Goal: Information Seeking & Learning: Check status

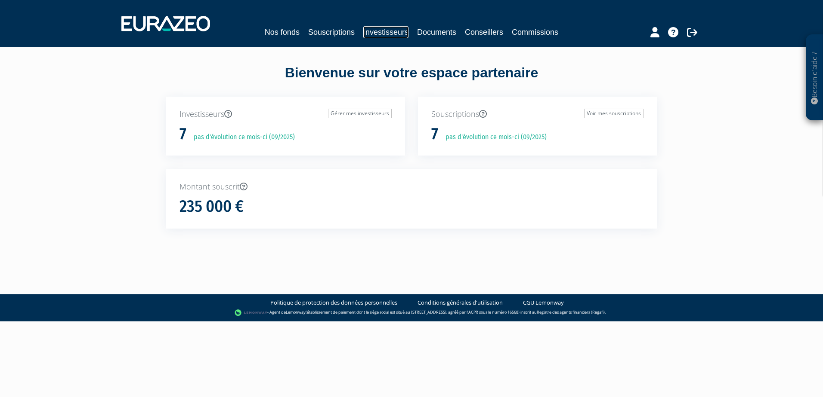
click at [397, 31] on link "Investisseurs" at bounding box center [385, 32] width 45 height 12
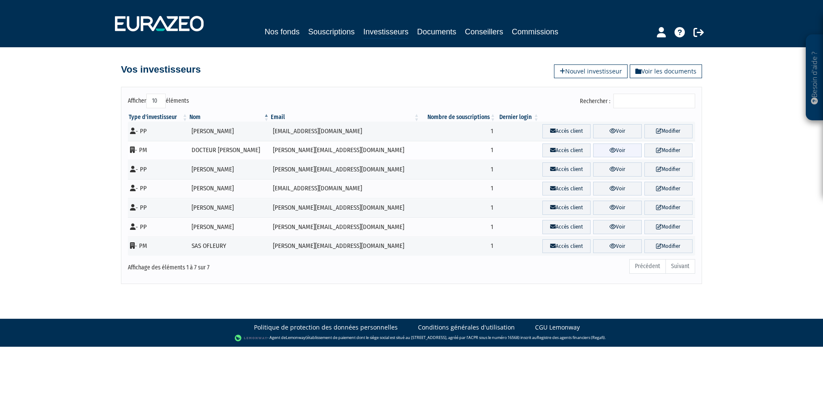
click at [615, 150] on link "Voir" at bounding box center [617, 151] width 48 height 14
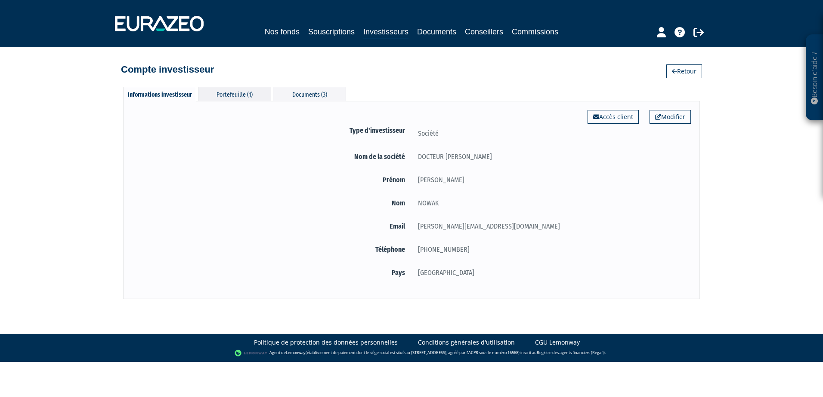
click at [240, 93] on div "Portefeuille (1)" at bounding box center [234, 94] width 73 height 14
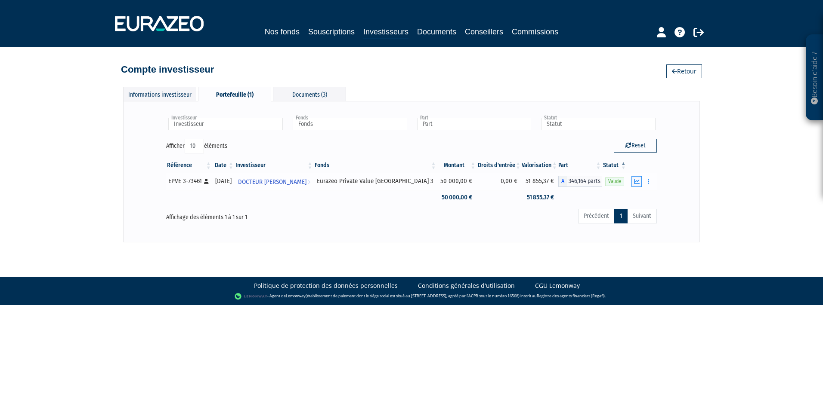
click at [637, 183] on icon "button" at bounding box center [637, 182] width 6 height 6
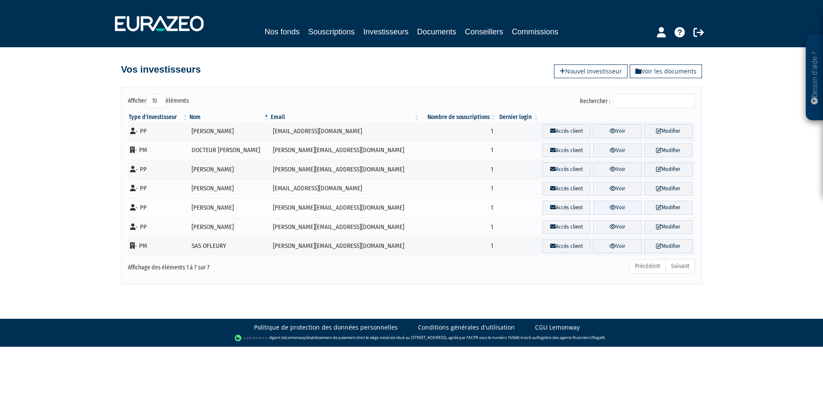
click at [613, 208] on link "Voir" at bounding box center [617, 208] width 48 height 14
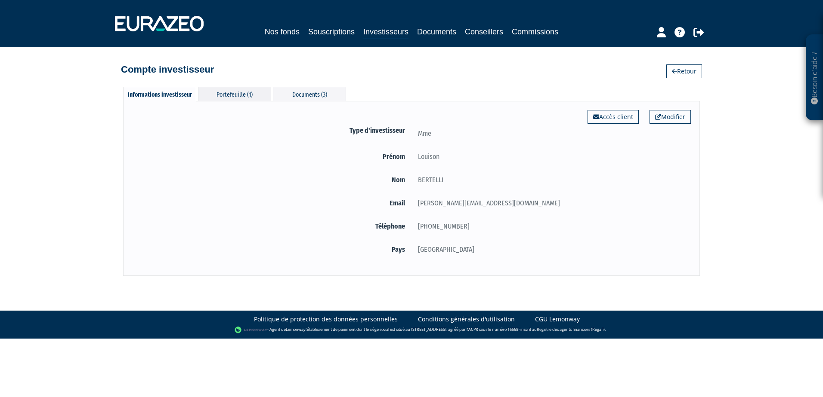
click at [220, 89] on div "Portefeuille (1)" at bounding box center [234, 94] width 73 height 14
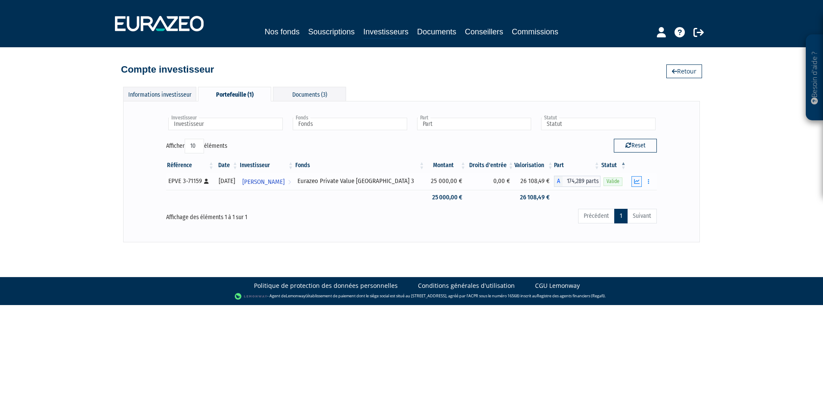
click at [640, 182] on button "button" at bounding box center [636, 181] width 10 height 11
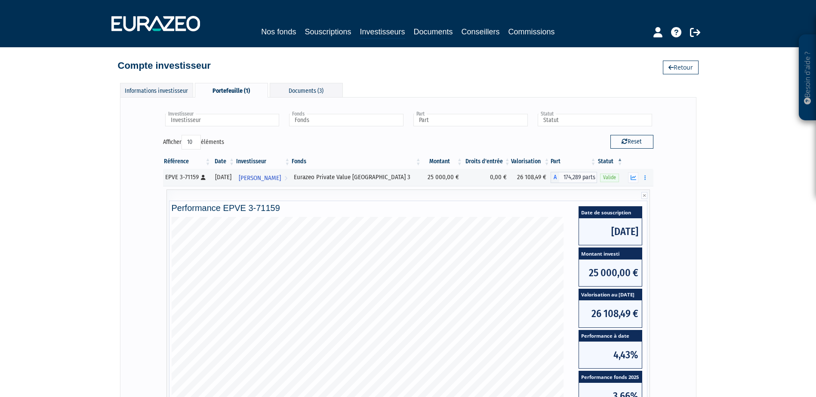
scroll to position [3, 0]
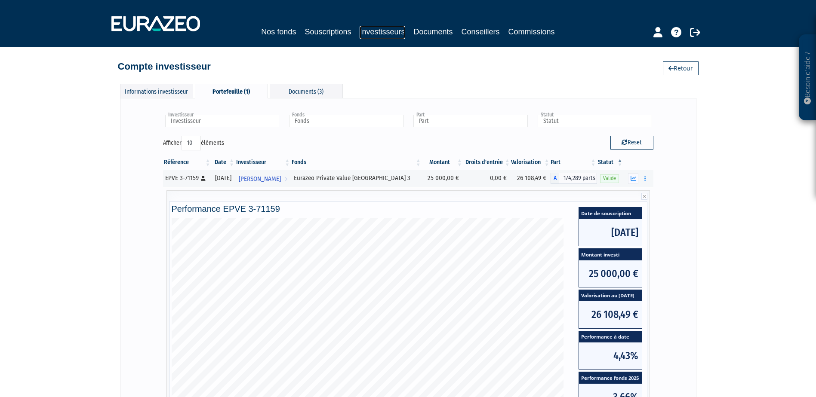
click at [387, 31] on link "Investisseurs" at bounding box center [382, 32] width 45 height 13
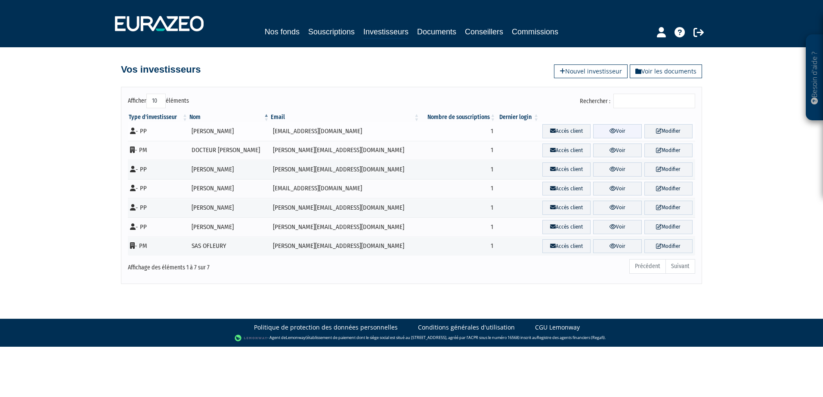
click at [609, 132] on icon at bounding box center [612, 131] width 6 height 6
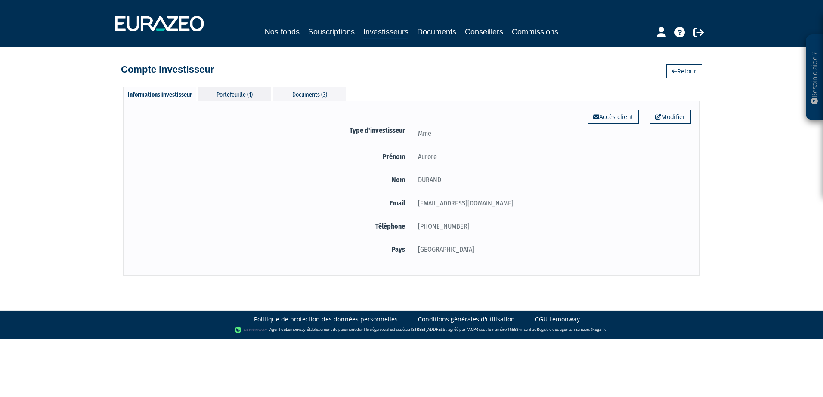
click at [224, 89] on div "Portefeuille (1)" at bounding box center [234, 94] width 73 height 14
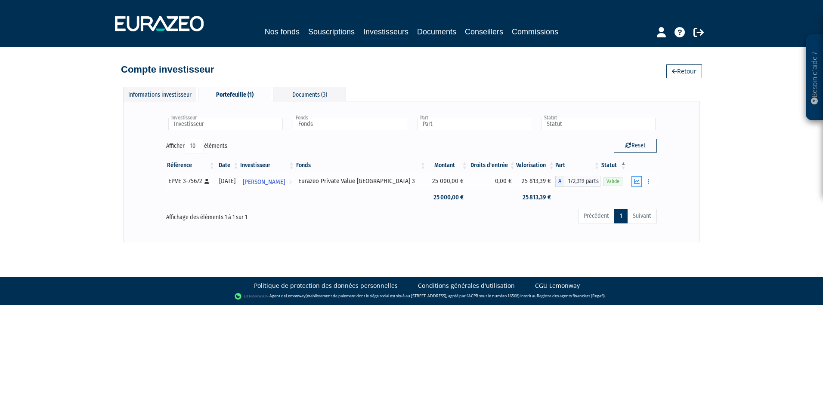
click at [635, 181] on icon "button" at bounding box center [637, 182] width 6 height 6
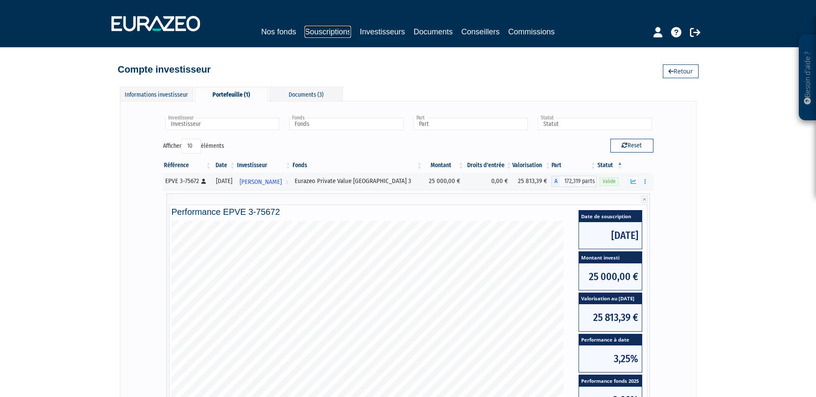
click at [337, 32] on link "Souscriptions" at bounding box center [328, 32] width 46 height 12
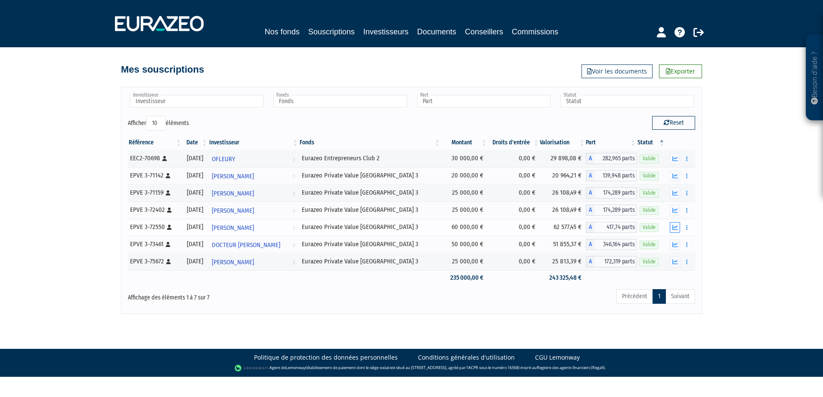
click at [674, 229] on icon "button" at bounding box center [675, 228] width 6 height 6
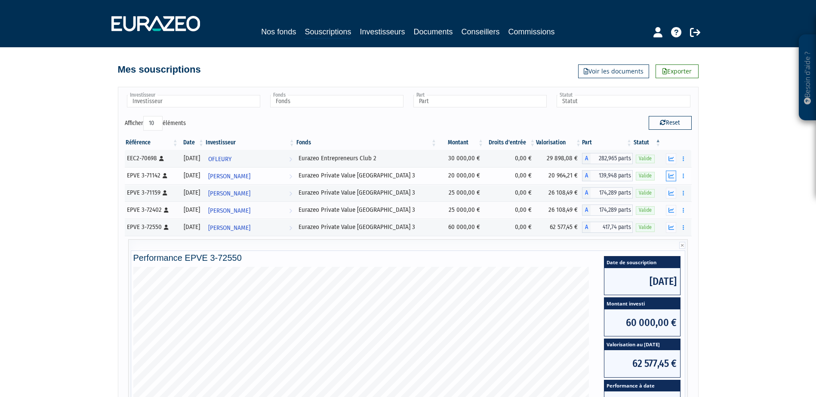
click at [672, 176] on icon "button" at bounding box center [672, 176] width 6 height 6
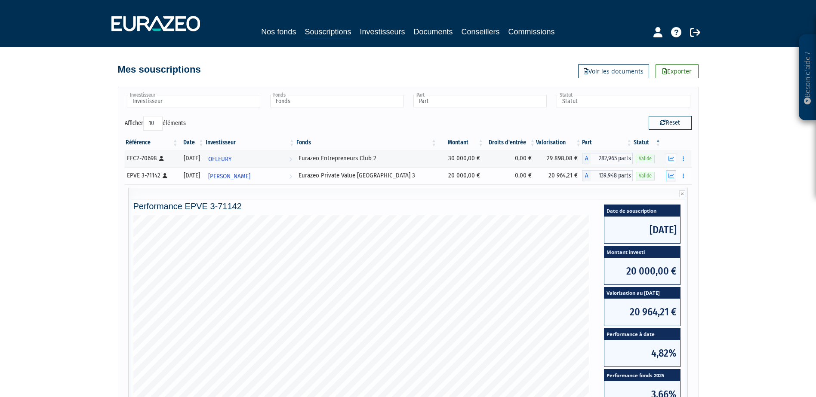
click at [672, 176] on icon "button" at bounding box center [672, 176] width 6 height 6
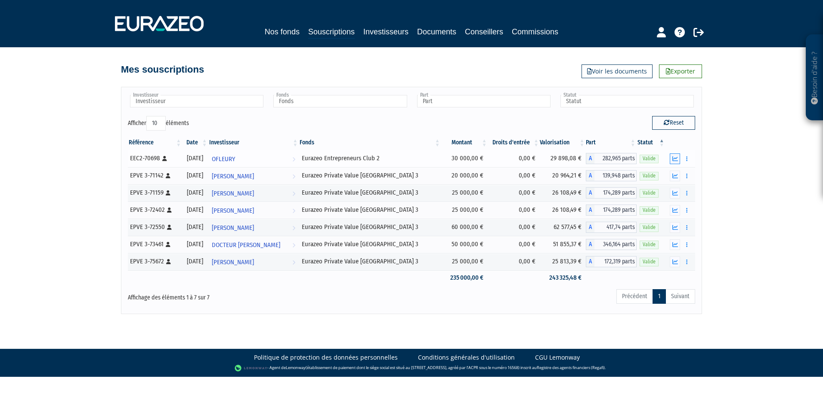
click at [674, 159] on icon "button" at bounding box center [675, 159] width 6 height 6
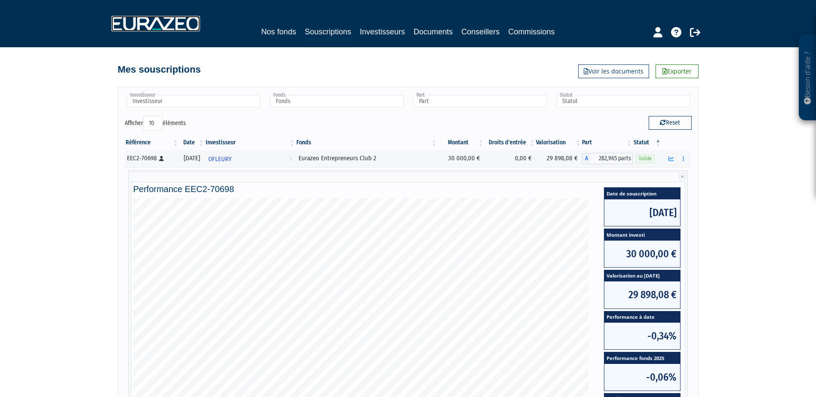
click at [155, 31] on img at bounding box center [155, 23] width 89 height 15
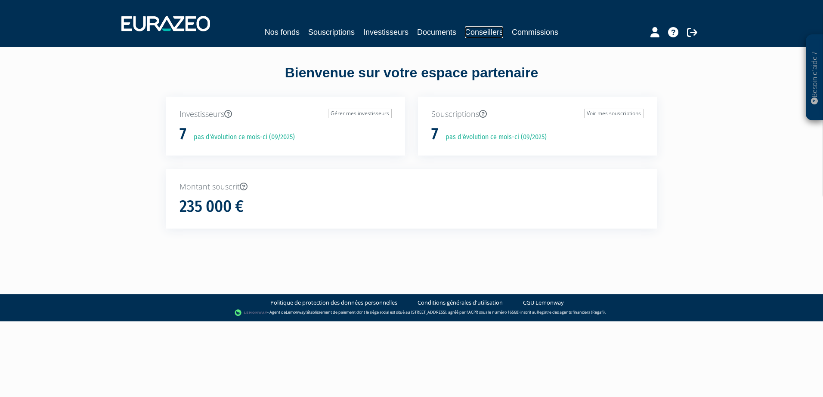
click at [489, 34] on link "Conseillers" at bounding box center [484, 32] width 38 height 12
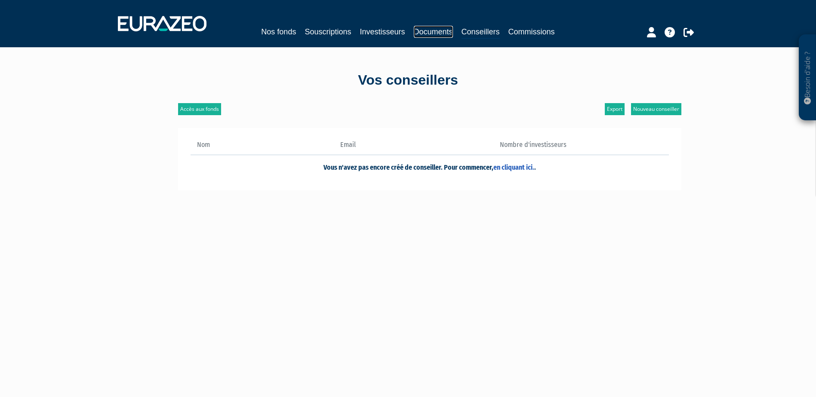
click at [417, 34] on link "Documents" at bounding box center [433, 32] width 39 height 12
